Goal: Task Accomplishment & Management: Manage account settings

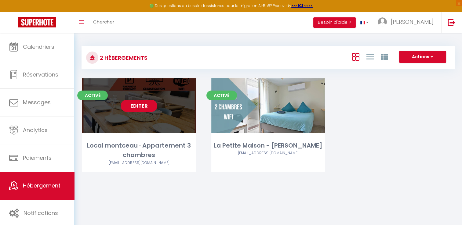
click at [139, 108] on link "Editer" at bounding box center [138, 106] width 37 height 12
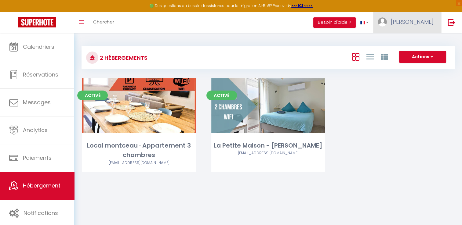
click at [416, 23] on span "[PERSON_NAME]" at bounding box center [411, 22] width 43 height 8
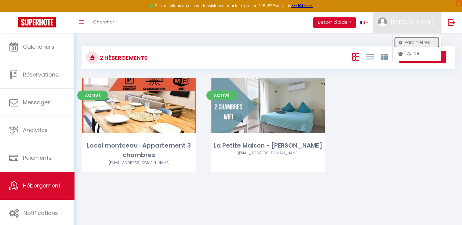
click at [409, 44] on link "Paramètres" at bounding box center [416, 42] width 45 height 10
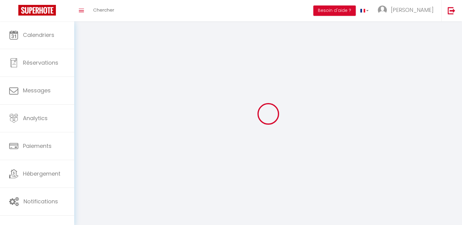
type input "Matexagcowjg9qziki6iR7Noz"
type input "Z5LfxevdETNM6QPTN6AOVeyU3"
type input "[URL][DOMAIN_NAME]"
select select "fr"
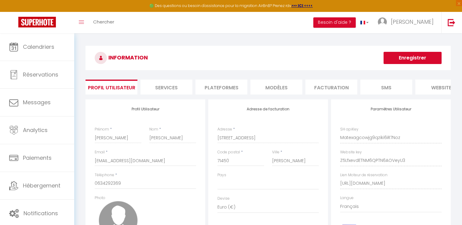
click at [433, 88] on li "website" at bounding box center [441, 87] width 52 height 15
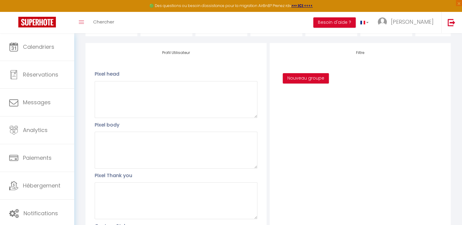
scroll to position [6, 0]
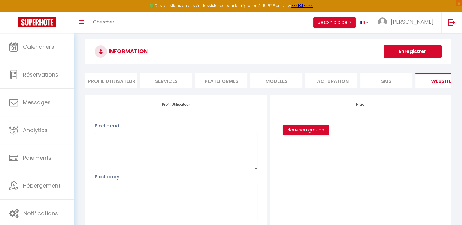
click at [371, 88] on ul "Profil Utilisateur Services Plateformes MODÈLES Facturation SMS website Journal" at bounding box center [267, 80] width 365 height 15
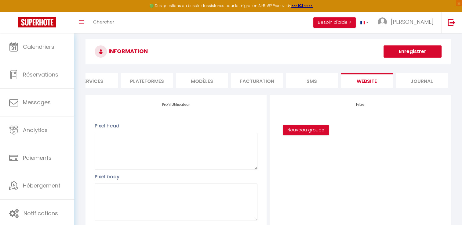
click at [359, 79] on li "website" at bounding box center [366, 80] width 52 height 15
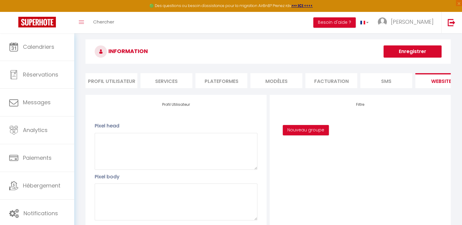
click at [121, 73] on li "Profil Utilisateur" at bounding box center [111, 80] width 52 height 15
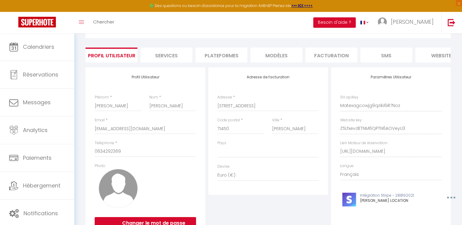
scroll to position [67, 0]
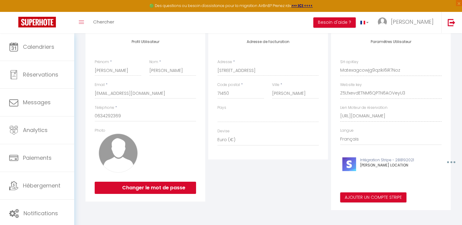
click at [405, 98] on div "Paramètres Utilisateur SH apiKey Matexagcowjg9qziki6iR7Noz Website key Z5Lfxevd…" at bounding box center [391, 121] width 120 height 178
click at [278, 210] on div "Adresse de facturation Adresse * 39 RUE DES COMMUNAUTES Code postal * 71450 Vil…" at bounding box center [268, 121] width 123 height 178
drag, startPoint x: 339, startPoint y: 120, endPoint x: 450, endPoint y: 125, distance: 111.4
click at [450, 125] on div "Paramètres Utilisateur SH apiKey Matexagcowjg9qziki6iR7Noz Website key Z5Lfxevd…" at bounding box center [390, 121] width 123 height 178
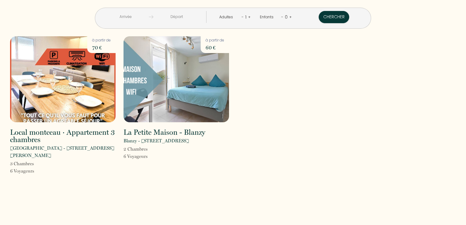
click at [144, 19] on input "text" at bounding box center [125, 17] width 47 height 12
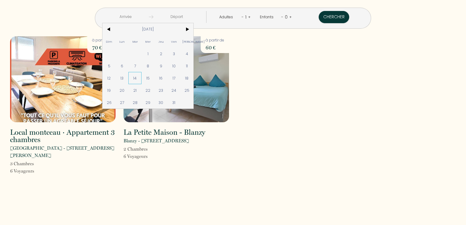
click at [142, 76] on span "14" at bounding box center [134, 78] width 13 height 12
type input "Mar 14 Oct 2025"
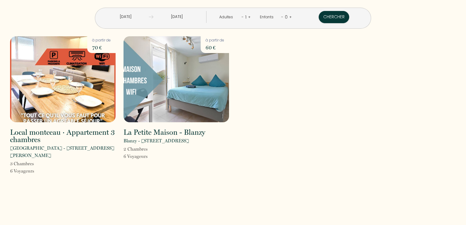
click at [184, 19] on input "Mer 15 Oct 2025" at bounding box center [176, 17] width 47 height 12
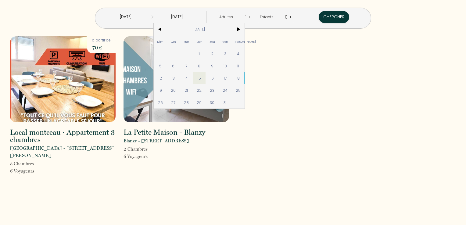
click at [245, 80] on span "18" at bounding box center [238, 78] width 13 height 12
type input "Sam 18 Oct 2025"
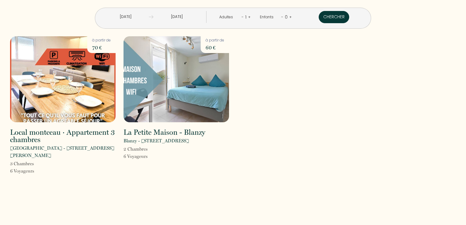
click at [319, 17] on button "Chercher" at bounding box center [334, 17] width 31 height 12
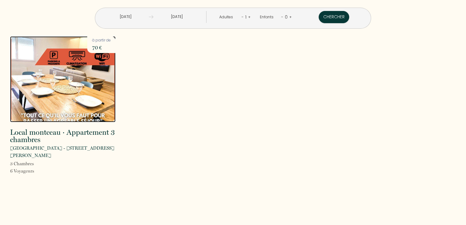
click at [71, 105] on img at bounding box center [63, 79] width 106 height 86
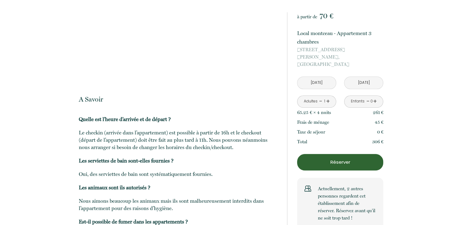
scroll to position [668, 0]
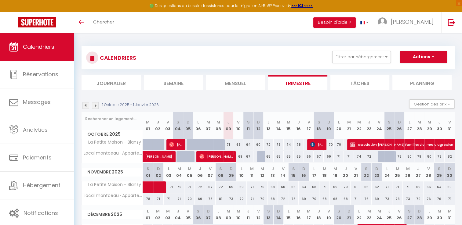
scroll to position [31, 0]
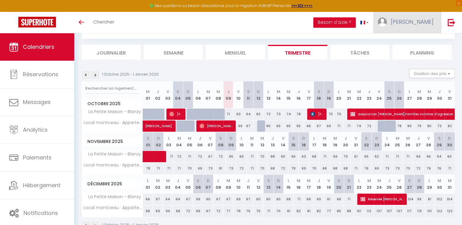
click at [409, 23] on span "[PERSON_NAME]" at bounding box center [411, 22] width 43 height 8
click at [418, 40] on link "Paramètres" at bounding box center [416, 42] width 45 height 10
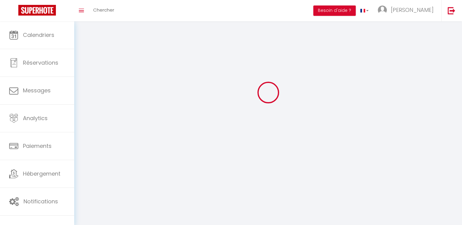
type input "[PERSON_NAME]"
type input "BUCHIN"
type input "0634292369"
type input "[STREET_ADDRESS]"
type input "71450"
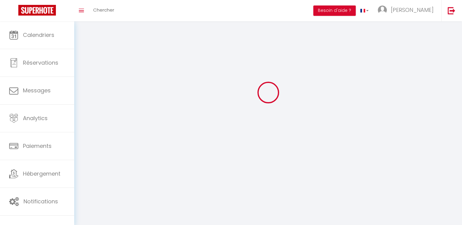
type input "BLANZY"
type input "Matexagcowjg9qziki6iR7Noz"
type input "Z5LfxevdETNM6QPTN6AOVeyU3"
select select "28"
type input "Matexagcowjg9qziki6iR7Noz"
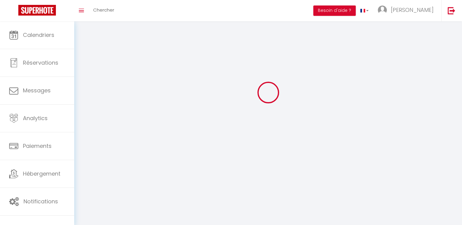
type input "Z5LfxevdETNM6QPTN6AOVeyU3"
type input "https://app.superhote.com/#/get-available-rentals/Z5LfxevdETNM6QPTN6AOVeyU3"
select select "fr"
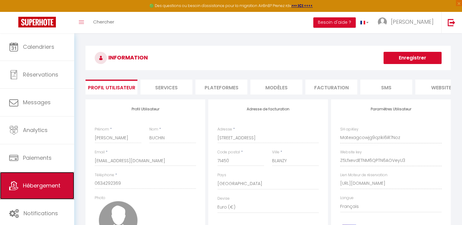
click at [51, 186] on span "Hébergement" at bounding box center [42, 186] width 38 height 8
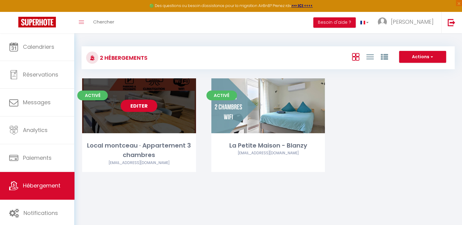
click at [143, 106] on link "Editer" at bounding box center [138, 106] width 37 height 12
select select "3"
select select "2"
select select "1"
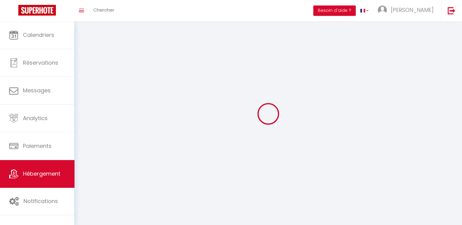
select select
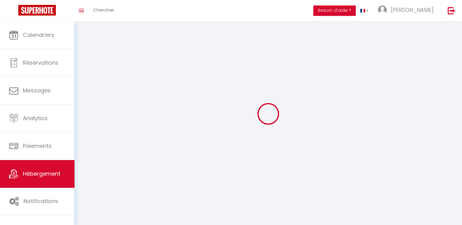
select select
checkbox input "false"
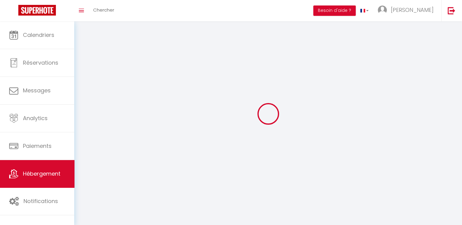
checkbox input "false"
select select
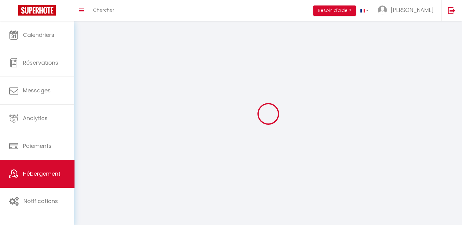
select select
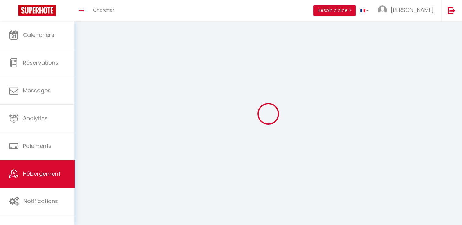
checkbox input "false"
select select
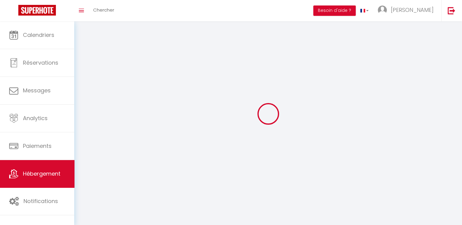
select select
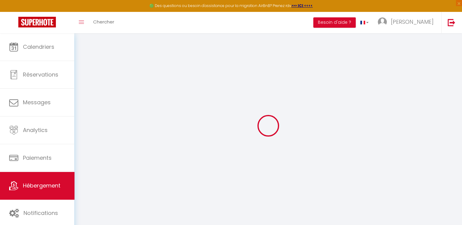
type input "Oups ! Les dates sélectionnées sont indisponibles."
type textarea "Malheureusement les dates sélectionnées sont indisponibles. Nous vous invitons …"
type input "46.673727"
type input "4.367585"
checkbox input "true"
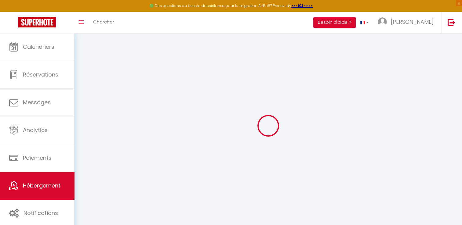
checkbox input "false"
select select
checkbox input "true"
checkbox input "false"
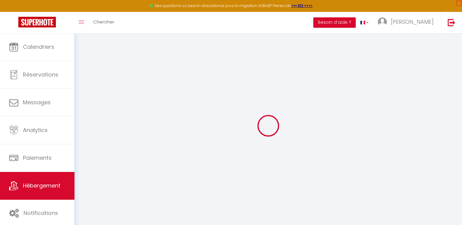
checkbox input "false"
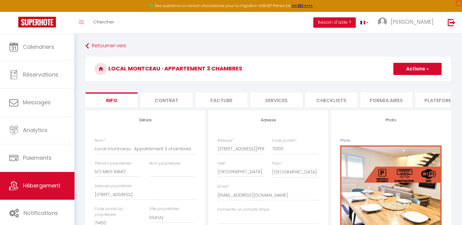
click at [440, 102] on li "Plateformes" at bounding box center [441, 99] width 52 height 15
select select
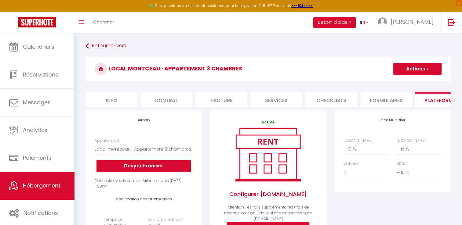
scroll to position [0, 184]
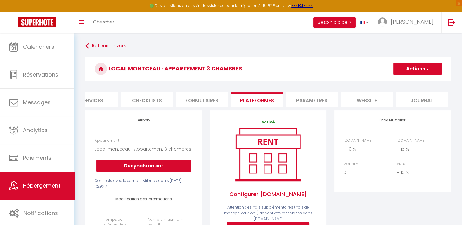
click at [368, 100] on li "website" at bounding box center [366, 99] width 52 height 15
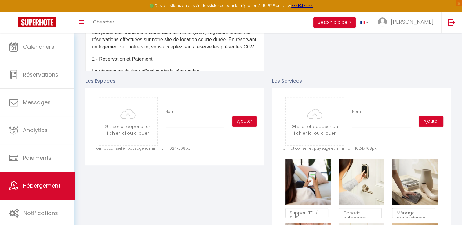
scroll to position [244, 0]
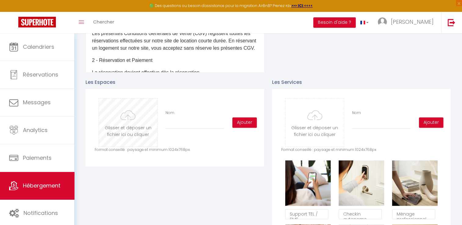
click at [114, 133] on input "file" at bounding box center [128, 123] width 58 height 48
type input "C:\fakepath\1.jpg"
checkbox input "true"
checkbox input "false"
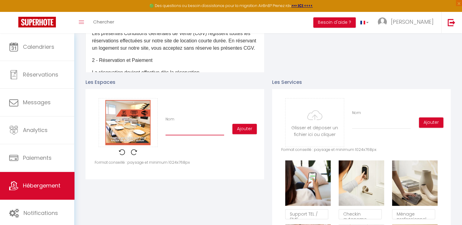
click at [184, 135] on input "Nom" at bounding box center [194, 129] width 59 height 11
type input "s"
checkbox input "true"
checkbox input "false"
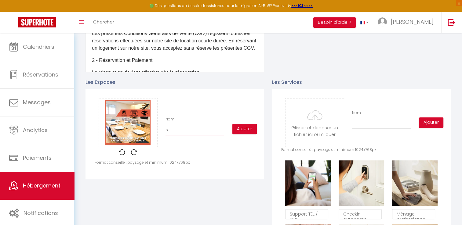
type input "sa"
checkbox input "true"
checkbox input "false"
type input "sal"
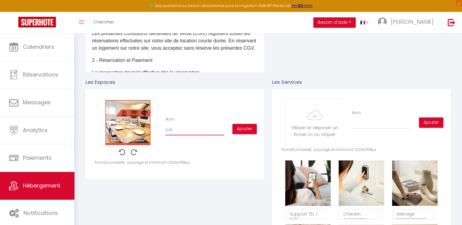
checkbox input "true"
checkbox input "false"
type input "salo"
checkbox input "true"
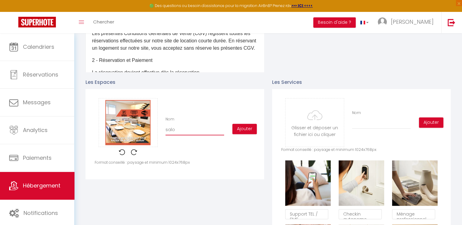
checkbox input "false"
type input "salon"
checkbox input "true"
checkbox input "false"
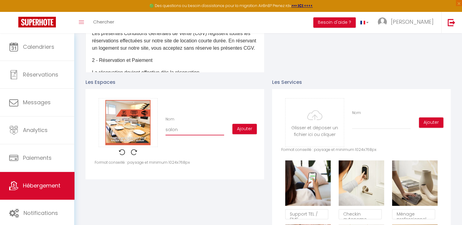
checkbox input "false"
type input "salon"
click at [245, 132] on button "Ajouter" at bounding box center [244, 129] width 24 height 10
checkbox input "true"
checkbox input "false"
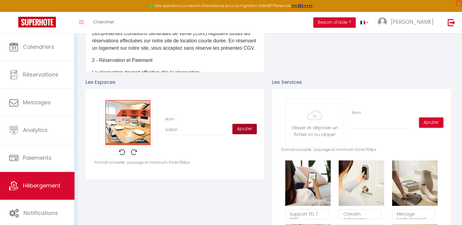
checkbox input "false"
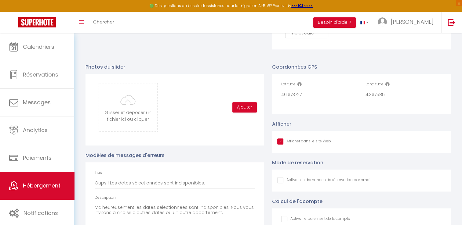
scroll to position [617, 0]
click at [122, 121] on input "file" at bounding box center [128, 108] width 58 height 48
checkbox input "true"
checkbox input "false"
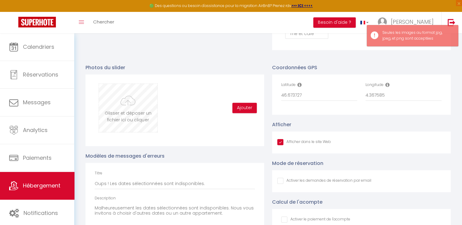
type input "C:\fakepath\1.jpg"
checkbox input "true"
checkbox input "false"
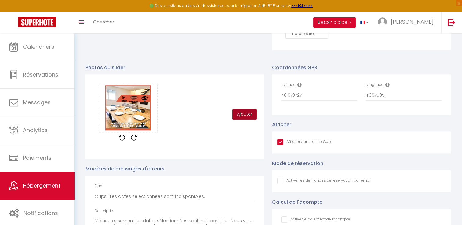
click at [239, 120] on button "Ajouter" at bounding box center [244, 114] width 24 height 10
checkbox input "true"
checkbox input "false"
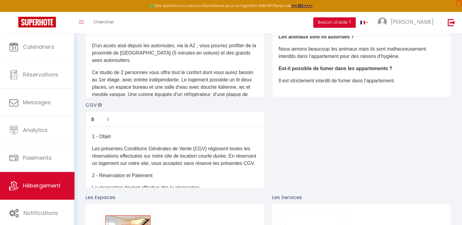
scroll to position [7, 0]
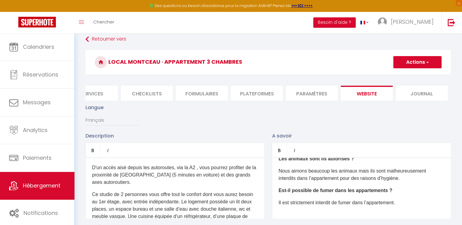
click at [421, 63] on button "Actions" at bounding box center [417, 62] width 48 height 12
click at [409, 76] on input "Enregistrer" at bounding box center [410, 76] width 23 height 6
checkbox input "true"
checkbox input "false"
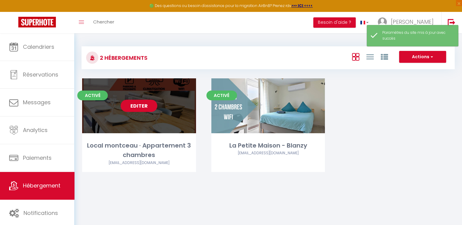
click at [139, 100] on link "Editer" at bounding box center [138, 106] width 37 height 12
click at [139, 104] on link "Editer" at bounding box center [138, 106] width 37 height 12
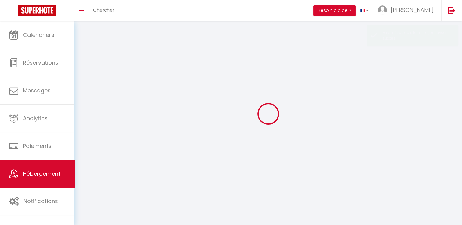
select select
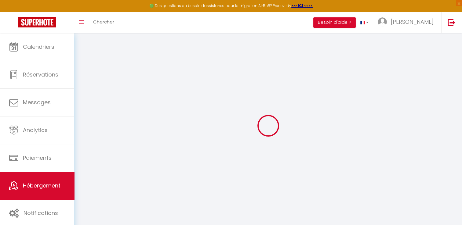
select select
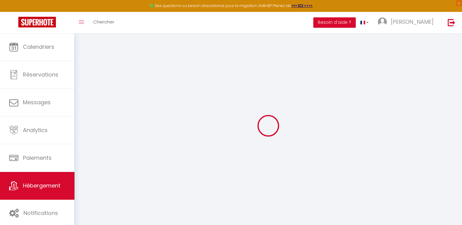
select select
checkbox input "false"
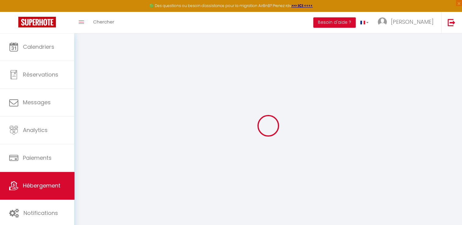
select select
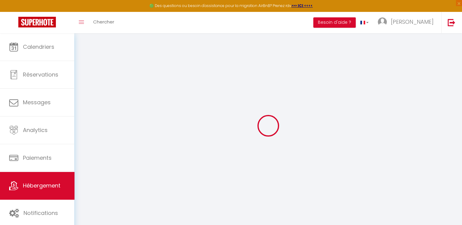
select select
checkbox input "false"
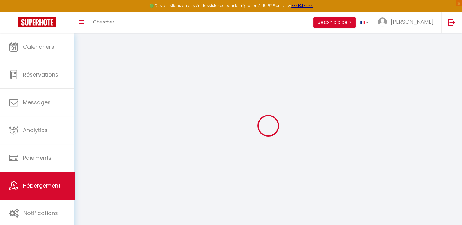
checkbox input "false"
select select
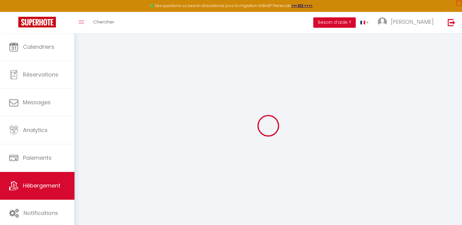
select select
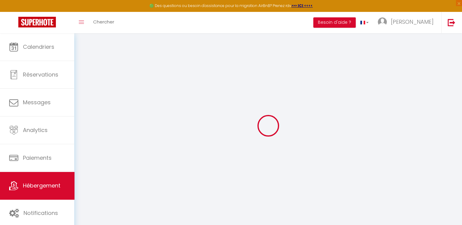
checkbox input "false"
select select
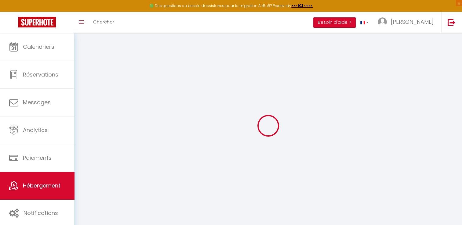
select select
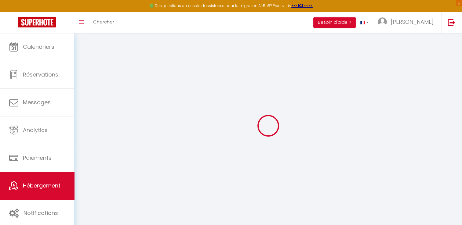
select select
checkbox input "false"
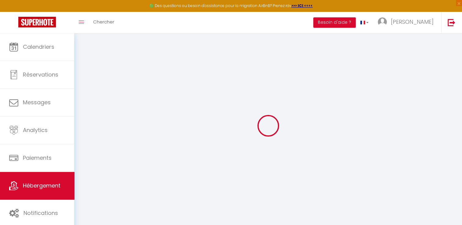
checkbox input "false"
select select
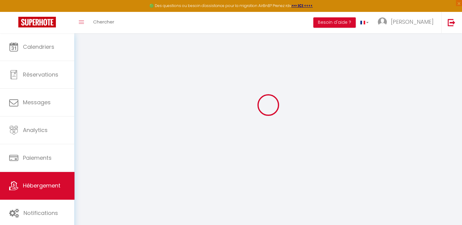
select select
checkbox input "false"
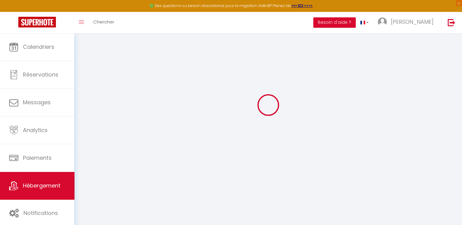
checkbox input "false"
select select
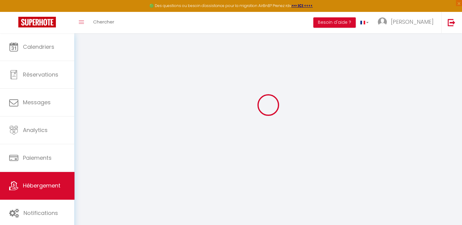
scroll to position [33, 0]
type input "Local montceau · Appartement 3 chambres"
type input "SCI MBG IMMO"
type input "39 a rue des communautes"
type input "71450"
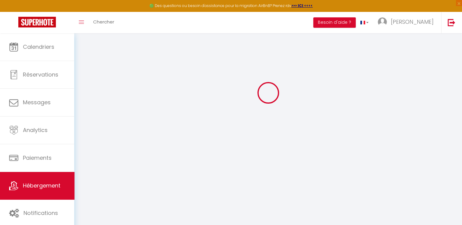
type input "blanzy"
select select "6"
select select "4"
select select "3"
type input "70"
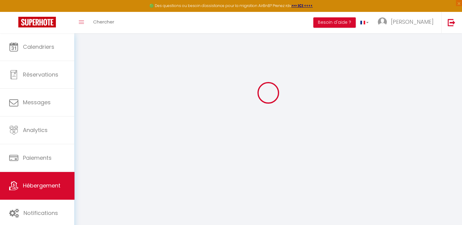
type input "10"
type input "45"
type input "350"
select select
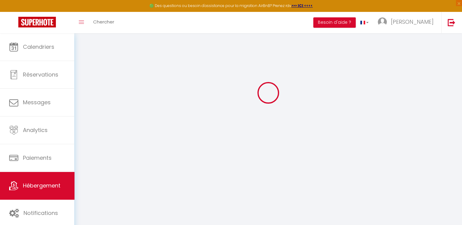
select select
type input "9 Rue Jean Bouveri"
type input "71300"
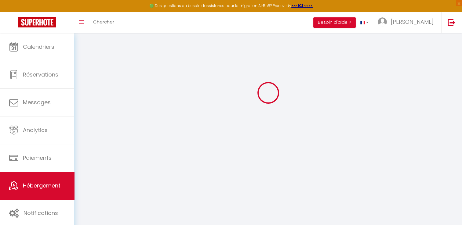
type input "Montceau-les-Mines"
type input "beabuch71@gmail.com"
select select
checkbox input "true"
checkbox input "false"
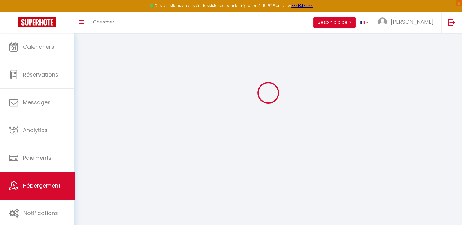
checkbox input "false"
type input "0"
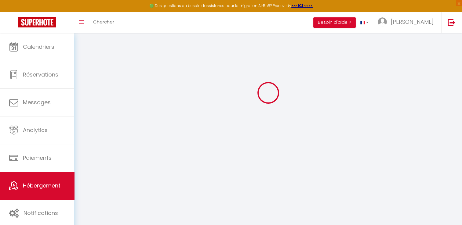
type input "0"
select select
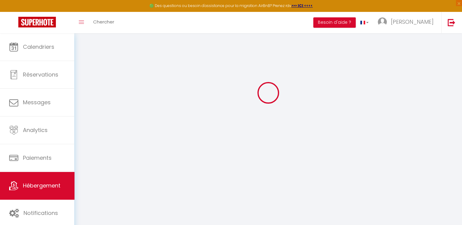
select select
checkbox input "true"
checkbox input "false"
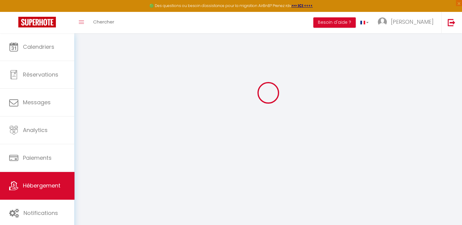
checkbox input "false"
select select
checkbox input "true"
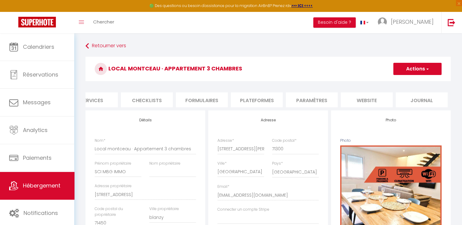
click at [363, 100] on li "website" at bounding box center [366, 99] width 52 height 15
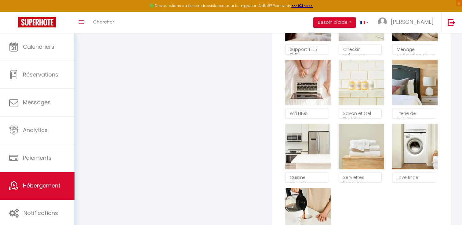
scroll to position [305, 0]
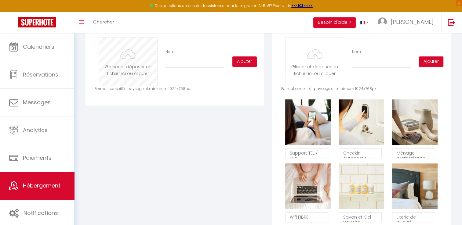
click at [122, 68] on input "file" at bounding box center [128, 62] width 58 height 48
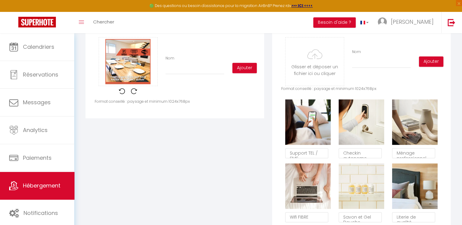
click at [162, 72] on div "Nom" at bounding box center [194, 65] width 67 height 19
click at [168, 74] on input "Nom" at bounding box center [194, 68] width 59 height 11
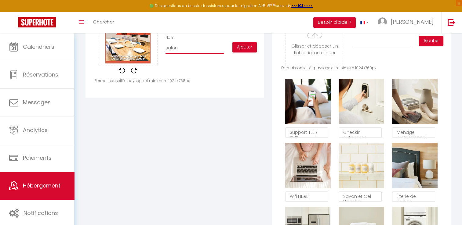
scroll to position [336, 0]
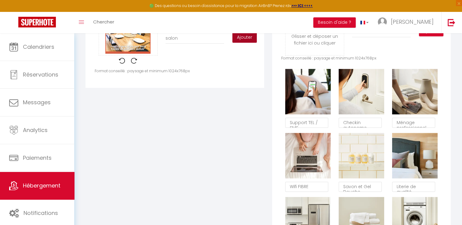
click at [241, 41] on button "Ajouter" at bounding box center [244, 37] width 24 height 10
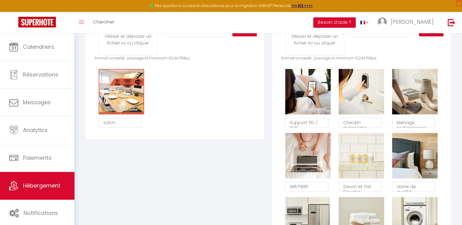
click at [196, 131] on div "Supprimer salon" at bounding box center [175, 99] width 160 height 64
click at [144, 55] on input "file" at bounding box center [128, 31] width 58 height 48
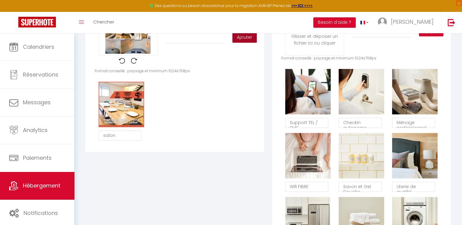
click at [243, 43] on button "Ajouter" at bounding box center [244, 37] width 24 height 10
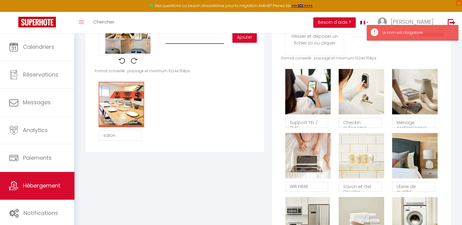
click at [206, 41] on input "Nom" at bounding box center [194, 38] width 59 height 11
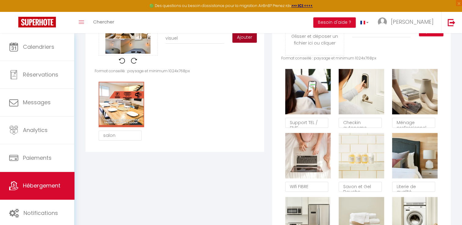
click at [246, 43] on button "Ajouter" at bounding box center [244, 37] width 24 height 10
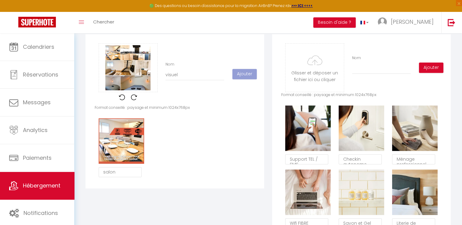
scroll to position [305, 0]
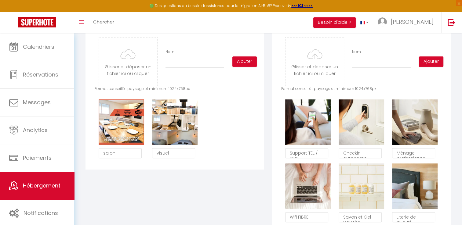
click at [216, 134] on div "Supprimer salon Supprimer visuel" at bounding box center [175, 130] width 160 height 64
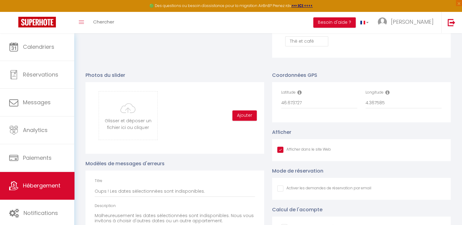
scroll to position [671, 0]
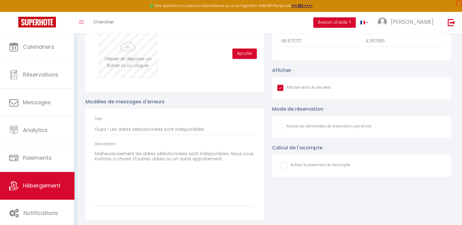
click at [140, 64] on input "file" at bounding box center [128, 54] width 58 height 48
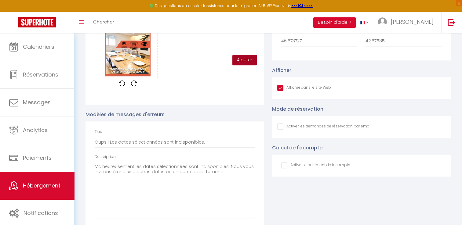
click at [235, 65] on button "Ajouter" at bounding box center [244, 60] width 24 height 10
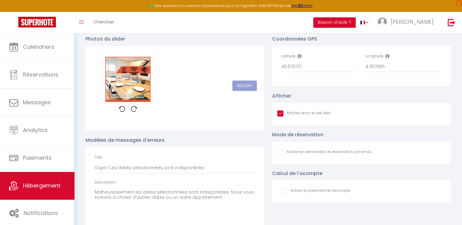
scroll to position [641, 0]
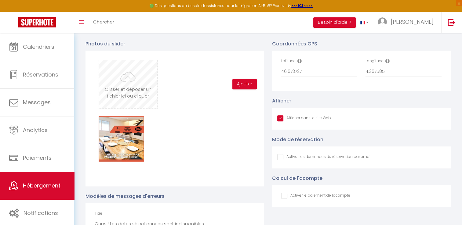
click at [121, 99] on input "file" at bounding box center [128, 84] width 58 height 48
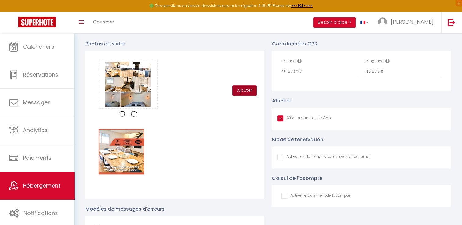
click at [245, 96] on button "Ajouter" at bounding box center [244, 90] width 24 height 10
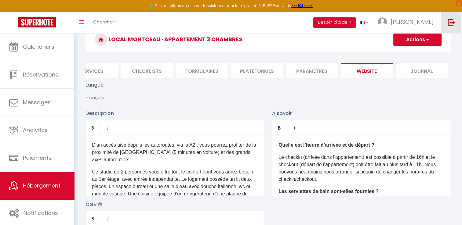
scroll to position [0, 0]
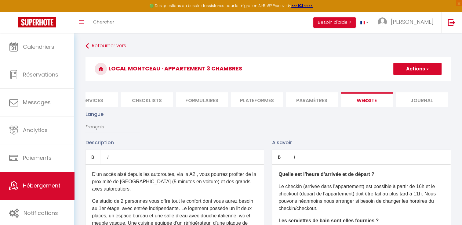
click at [428, 68] on span "button" at bounding box center [427, 69] width 4 height 6
click at [408, 81] on input "Enregistrer" at bounding box center [410, 82] width 23 height 6
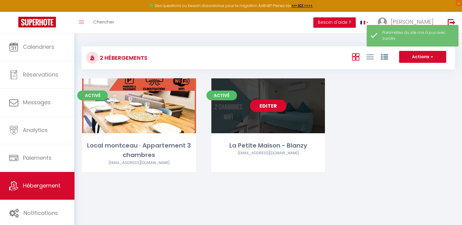
click at [276, 108] on link "Editer" at bounding box center [268, 106] width 37 height 12
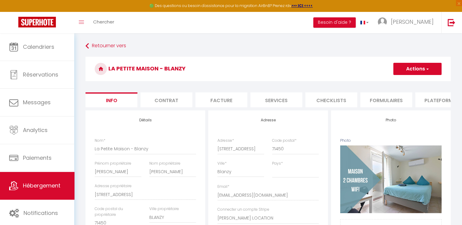
scroll to position [0, 184]
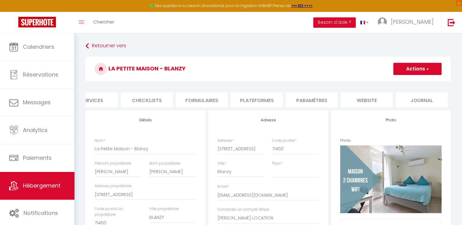
click at [388, 104] on li "website" at bounding box center [366, 99] width 52 height 15
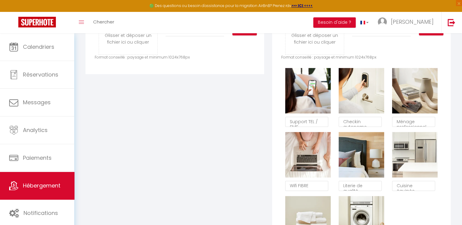
scroll to position [305, 0]
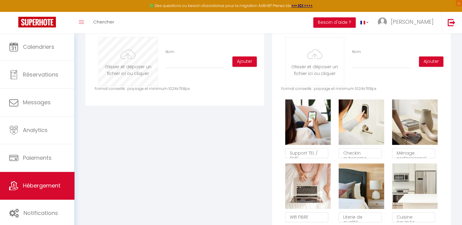
click at [141, 79] on input "file" at bounding box center [128, 62] width 58 height 48
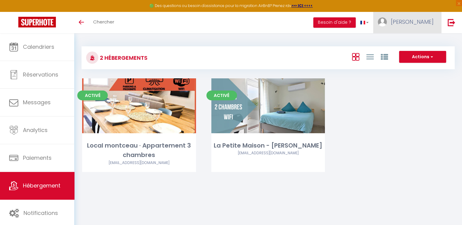
click at [426, 22] on span "[PERSON_NAME]" at bounding box center [411, 22] width 43 height 8
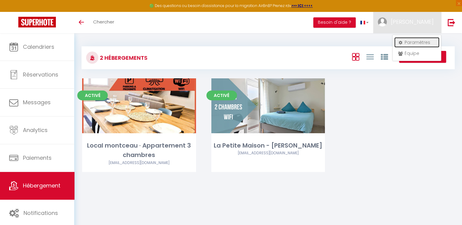
click at [415, 39] on link "Paramètres" at bounding box center [416, 42] width 45 height 10
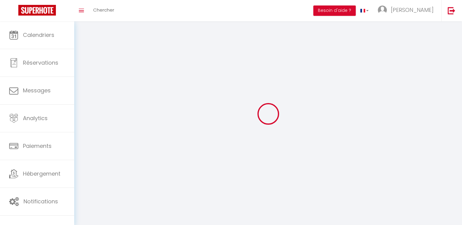
select select
type input "[PERSON_NAME]"
type input "BUCHIN"
type input "0634292369"
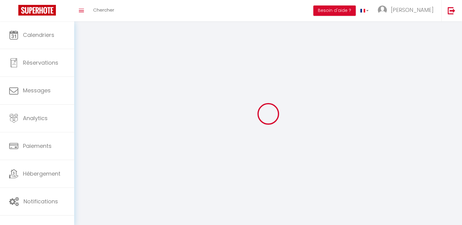
type input "39 RUE DES COMMUNAUTES"
type input "71450"
type input "BLANZY"
type input "Matexagcowjg9qziki6iR7Noz"
type input "Z5LfxevdETNM6QPTN6AOVeyU3"
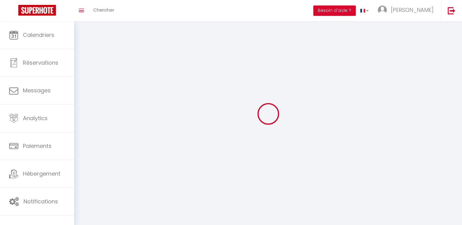
type input "Matexagcowjg9qziki6iR7Noz"
type input "Z5LfxevdETNM6QPTN6AOVeyU3"
type input "https://app.superhote.com/#/get-available-rentals/Z5LfxevdETNM6QPTN6AOVeyU3"
select select "28"
select select "fr"
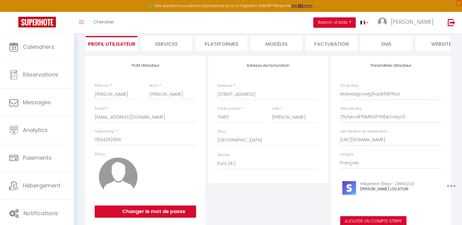
scroll to position [0, 74]
click at [445, 143] on div "Paramètres Utilisateur SH apiKey Matexagcowjg9qziki6iR7Noz Website key Z5Lfxevd…" at bounding box center [391, 145] width 120 height 178
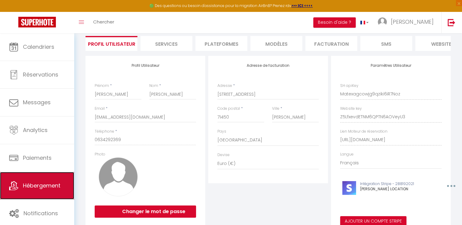
click at [44, 176] on link "Hébergement" at bounding box center [37, 185] width 74 height 27
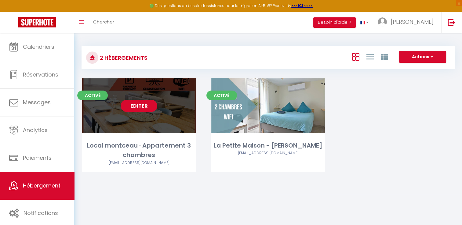
click at [145, 104] on link "Editer" at bounding box center [138, 106] width 37 height 12
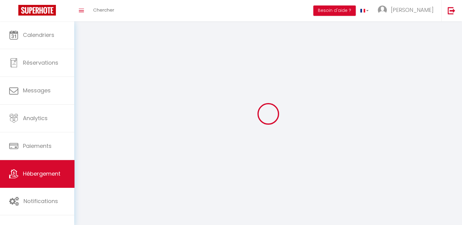
select select
select select "28"
select select
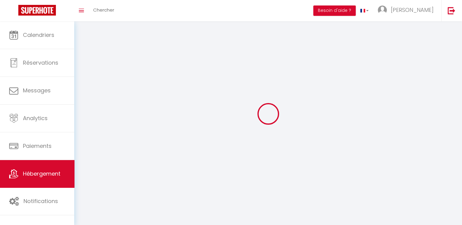
select select
checkbox input "false"
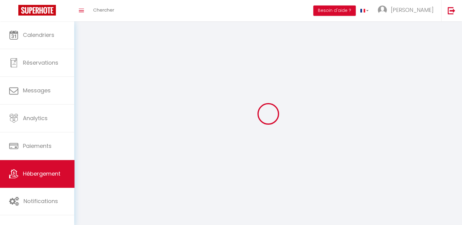
checkbox input "false"
select select
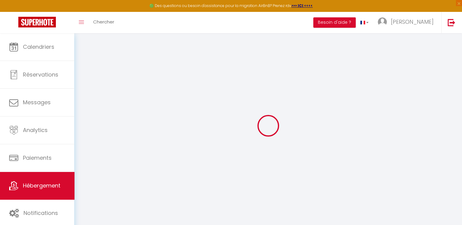
select select
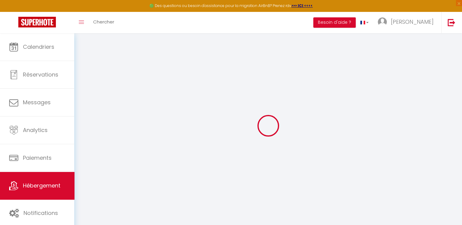
select select
checkbox input "false"
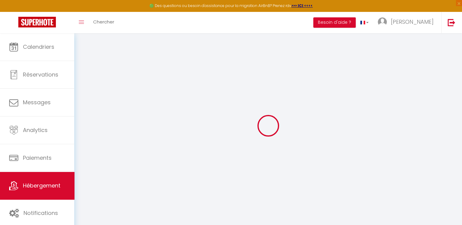
select select
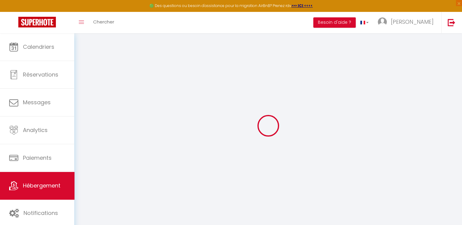
select select
checkbox input "false"
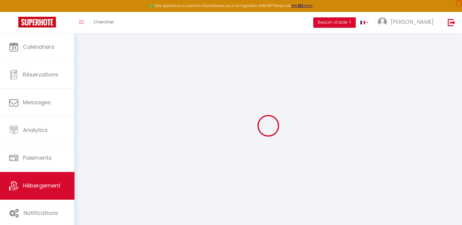
checkbox input "false"
select select
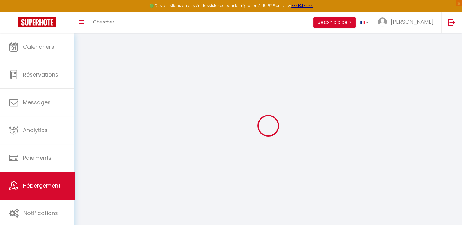
select select
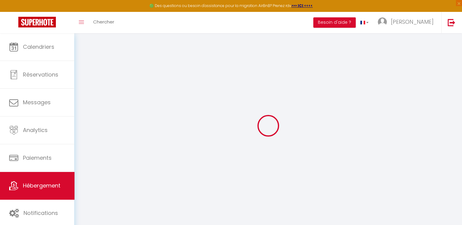
checkbox input "false"
select select
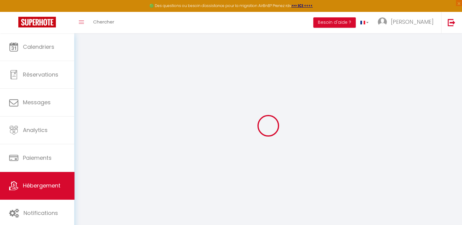
select select
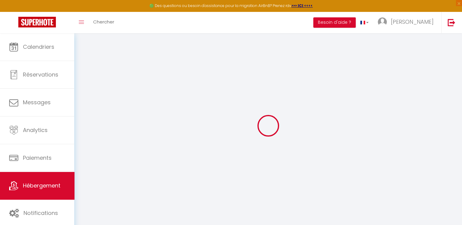
select select
checkbox input "false"
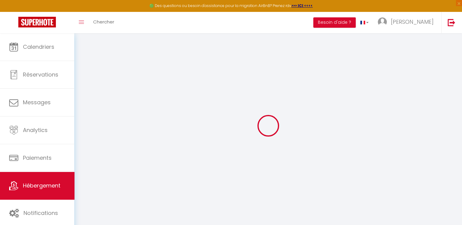
checkbox input "false"
select select
type input "Local montceau · Appartement 3 chambres"
type input "SCI MBG IMMO"
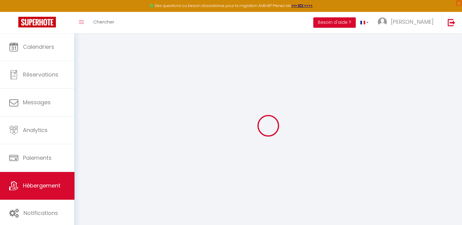
type input "39 a rue des communautes"
type input "71450"
type input "blanzy"
select select "6"
select select "4"
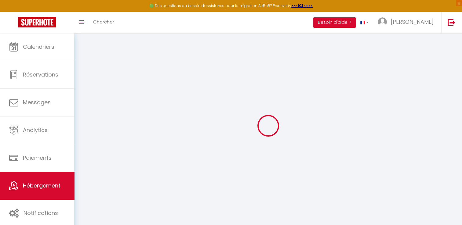
select select "3"
type input "70"
type input "10"
type input "45"
type input "350"
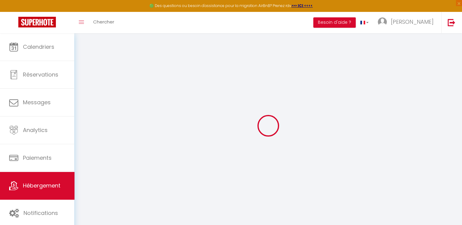
select select
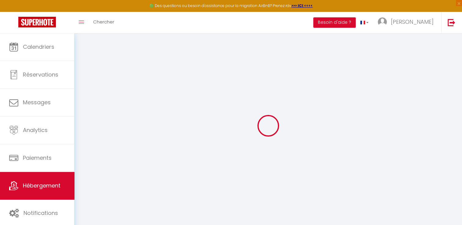
type input "9 Rue Jean Bouveri"
type input "71300"
type input "Montceau-les-Mines"
type input "beabuch71@gmail.com"
select select
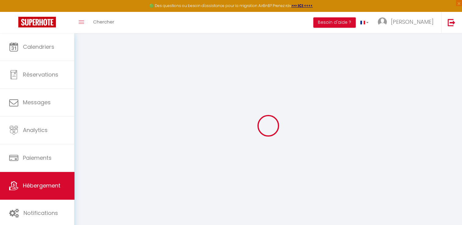
checkbox input "true"
checkbox input "false"
type input "0"
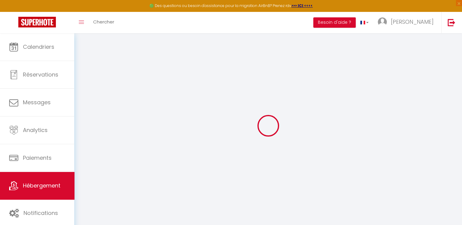
type input "0"
select select
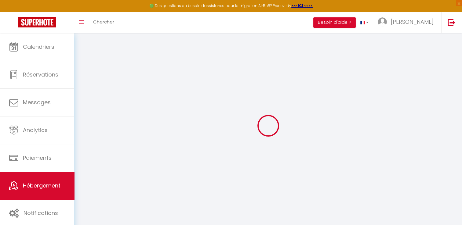
select select
checkbox input "true"
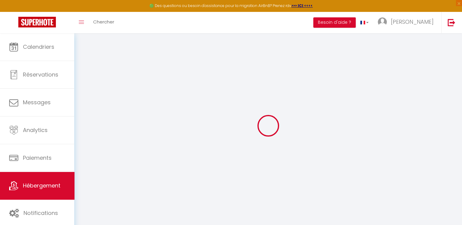
checkbox input "false"
select select
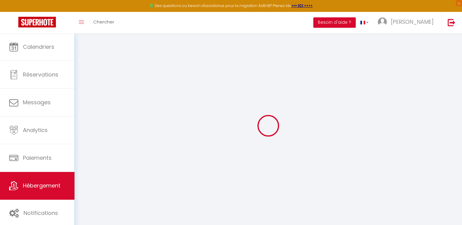
select select
checkbox input "true"
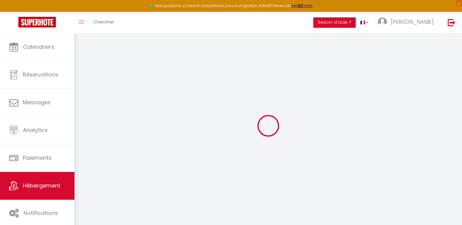
checkbox input "false"
select select
checkbox input "true"
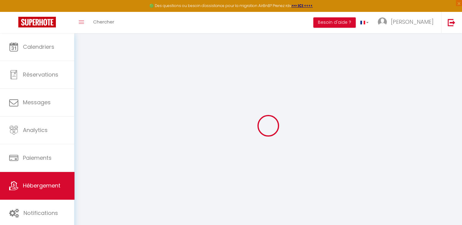
checkbox input "false"
select select "16:00"
select select "00:00"
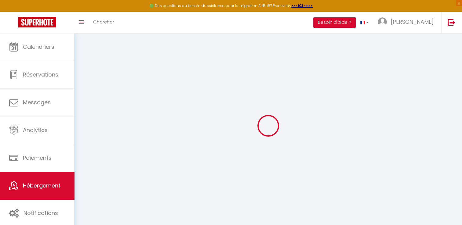
select select "11:00"
select select "30"
select select "120"
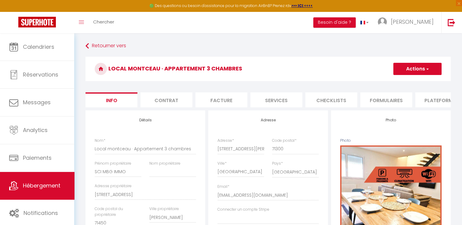
click at [411, 67] on button "Actions" at bounding box center [417, 69] width 48 height 12
click at [369, 73] on h3 "Local montceau · Appartement 3 chambres" at bounding box center [267, 69] width 365 height 24
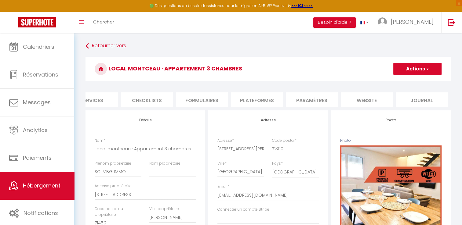
click at [374, 102] on li "website" at bounding box center [366, 99] width 52 height 15
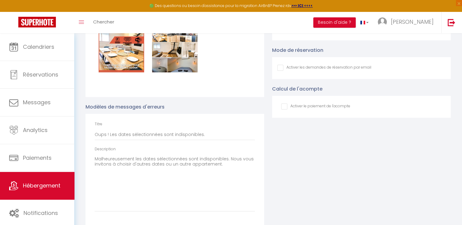
scroll to position [702, 0]
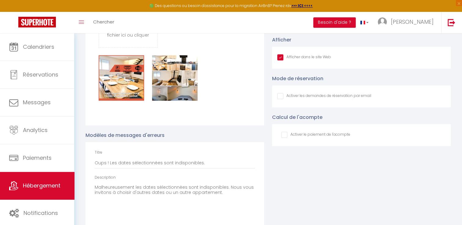
click at [282, 60] on input "Afficher dans le site Web" at bounding box center [304, 57] width 54 height 6
checkbox input "false"
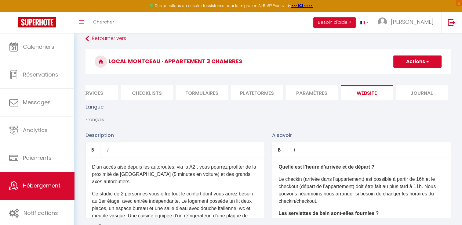
scroll to position [0, 0]
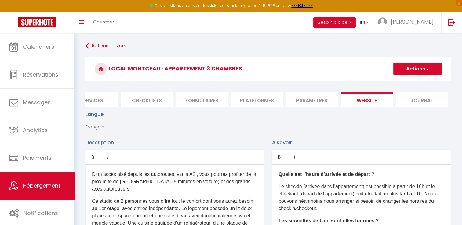
click at [423, 69] on button "Actions" at bounding box center [417, 69] width 48 height 12
click at [415, 81] on input "Enregistrer" at bounding box center [410, 82] width 23 height 6
checkbox input "false"
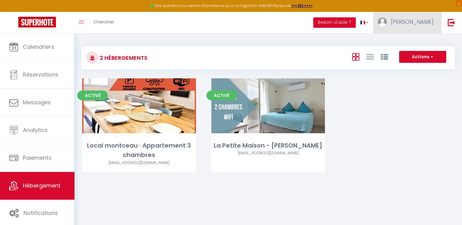
click at [409, 24] on link "BEATRICE" at bounding box center [407, 22] width 68 height 21
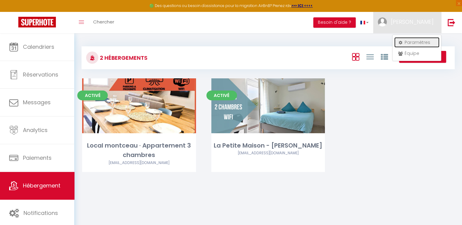
click at [404, 43] on link "Paramètres" at bounding box center [416, 42] width 45 height 10
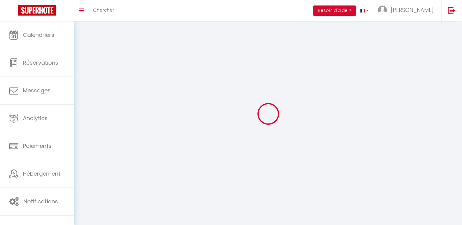
type input "BEATRICE"
type input "BUCHIN"
type input "0634292369"
type input "39 RUE DES COMMUNAUTES"
type input "71450"
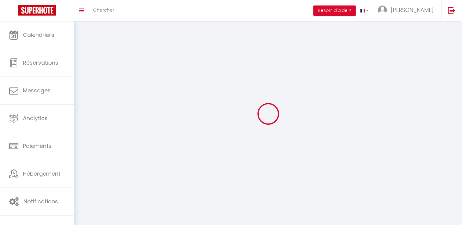
type input "BLANZY"
type input "Matexagcowjg9qziki6iR7Noz"
type input "Z5LfxevdETNM6QPTN6AOVeyU3"
select select "28"
type input "Matexagcowjg9qziki6iR7Noz"
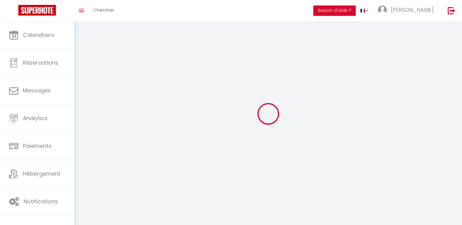
type input "Z5LfxevdETNM6QPTN6AOVeyU3"
type input "https://app.superhote.com/#/get-available-rentals/Z5LfxevdETNM6QPTN6AOVeyU3"
select select "fr"
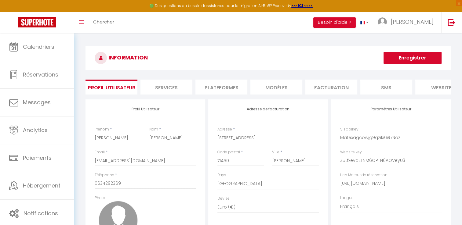
scroll to position [31, 0]
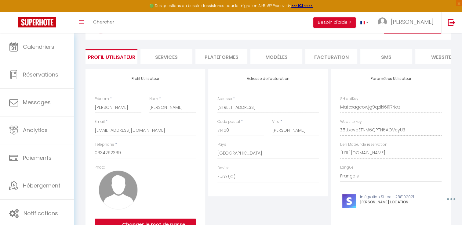
click at [427, 118] on div "Paramètres Utilisateur SH apiKey Matexagcowjg9qziki6iR7Noz Website key Z5Lfxevd…" at bounding box center [391, 158] width 120 height 178
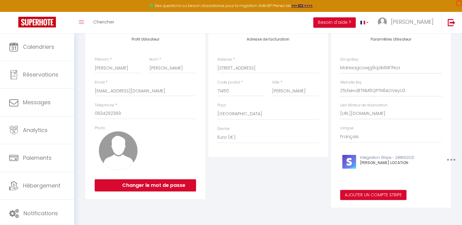
scroll to position [0, 74]
click at [458, 118] on div "INFORMATION Enregistrer Profil Utilisateur Services Plateformes MODÈLES Factura…" at bounding box center [267, 94] width 387 height 262
click at [392, 106] on div "Lien Moteur de réservation https://app.superhote.com/#/get-available-rentals/Z5…" at bounding box center [390, 110] width 101 height 17
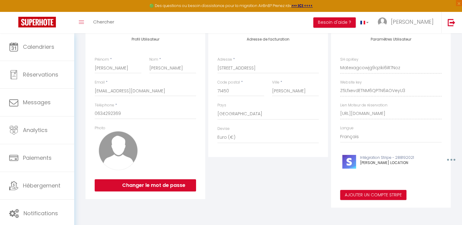
click at [401, 104] on div "Lien Moteur de réservation https://app.superhote.com/#/get-available-rentals/Z5…" at bounding box center [390, 110] width 101 height 17
click at [338, 116] on div "Paramètres Utilisateur SH apiKey Matexagcowjg9qziki6iR7Noz Website key Z5Lfxevd…" at bounding box center [391, 119] width 120 height 178
click at [451, 114] on div "INFORMATION Enregistrer Profil Utilisateur Services Plateformes MODÈLES Factura…" at bounding box center [267, 93] width 373 height 234
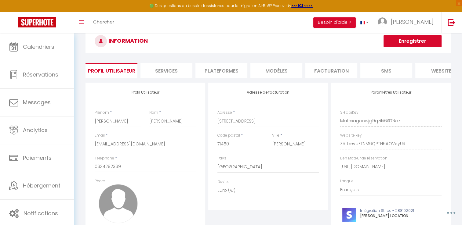
scroll to position [13, 0]
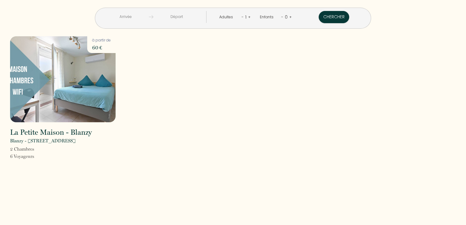
click at [154, 64] on div "La Petite Maison - Blanzy Blanzy - [STREET_ADDRESS] 2 Chambre s 6 Voyageur s à …" at bounding box center [233, 102] width 454 height 132
click at [39, 88] on img at bounding box center [63, 79] width 106 height 86
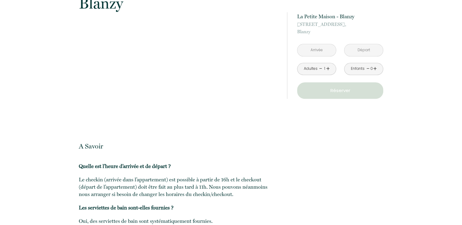
scroll to position [698, 0]
